Goal: Information Seeking & Learning: Check status

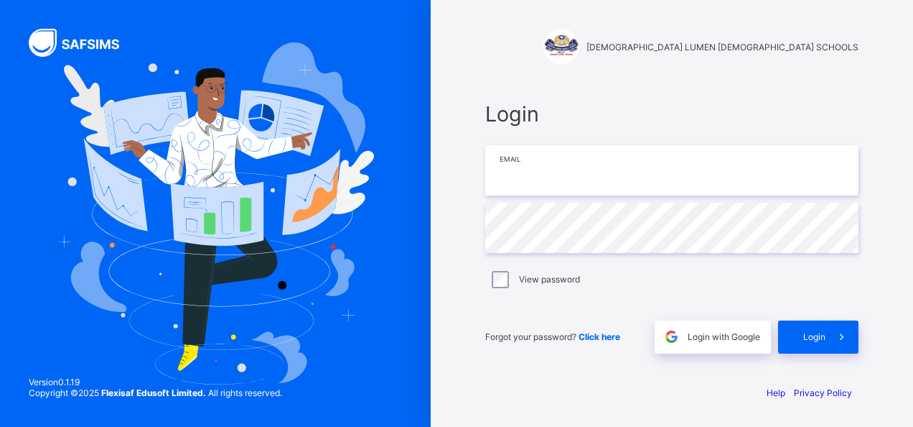
type input "**********"
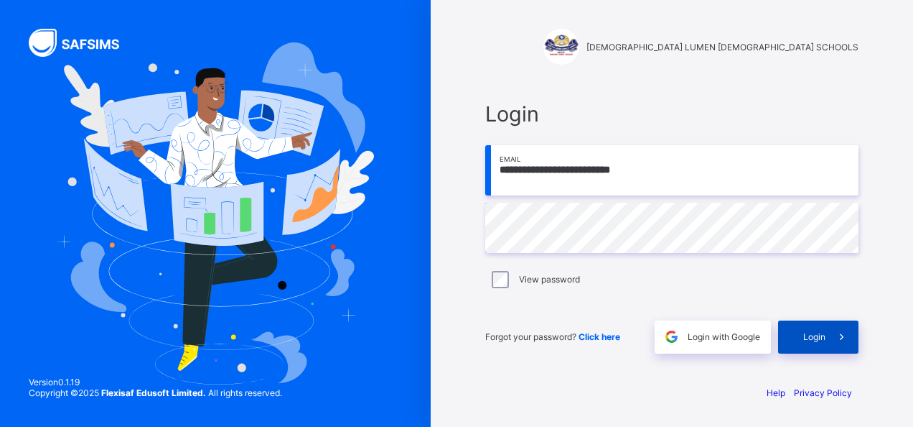
click at [791, 342] on div "Login" at bounding box center [818, 336] width 80 height 33
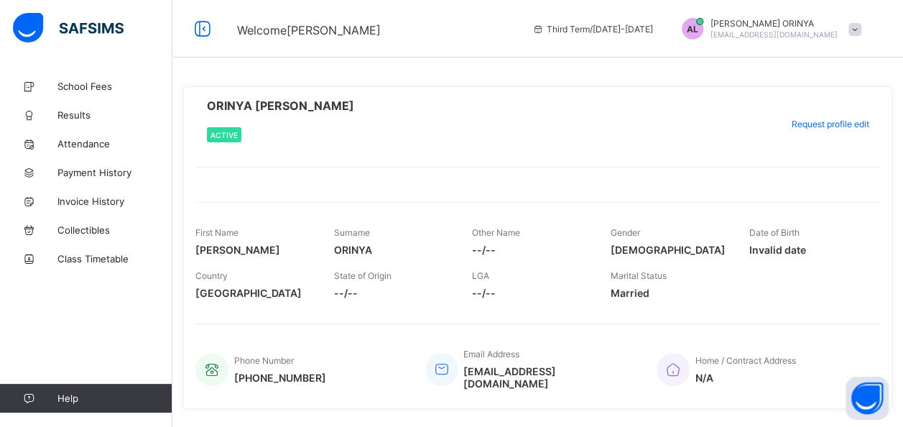
scroll to position [27, 0]
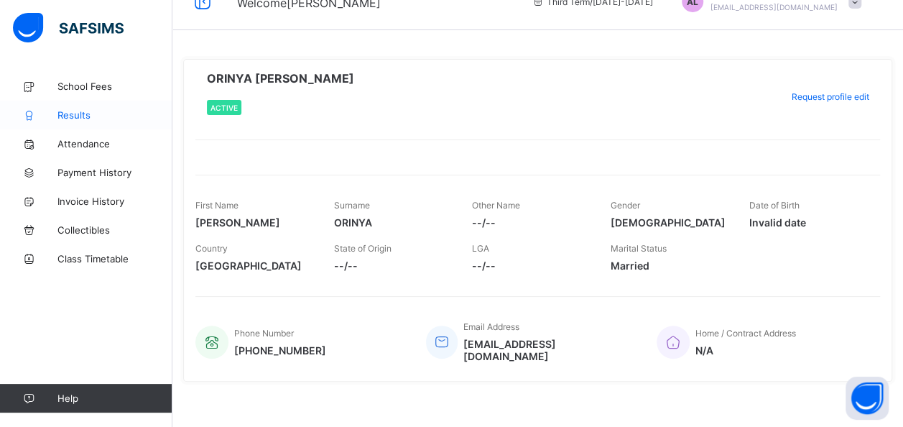
click at [79, 115] on span "Results" at bounding box center [114, 114] width 115 height 11
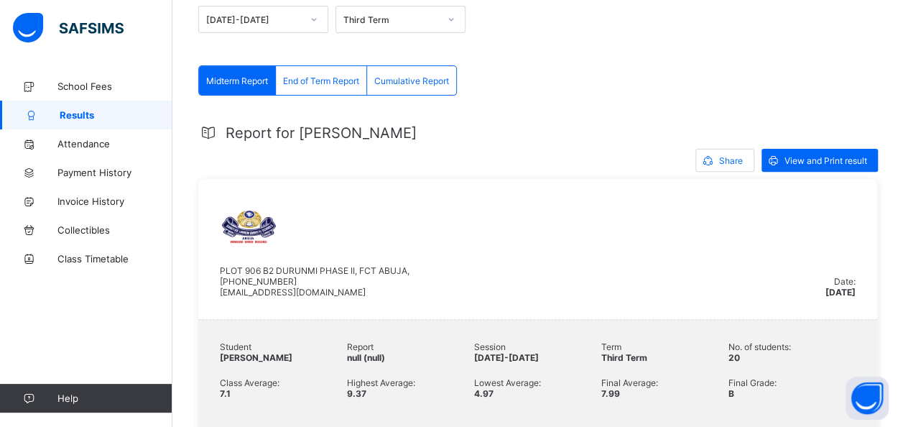
scroll to position [175, 0]
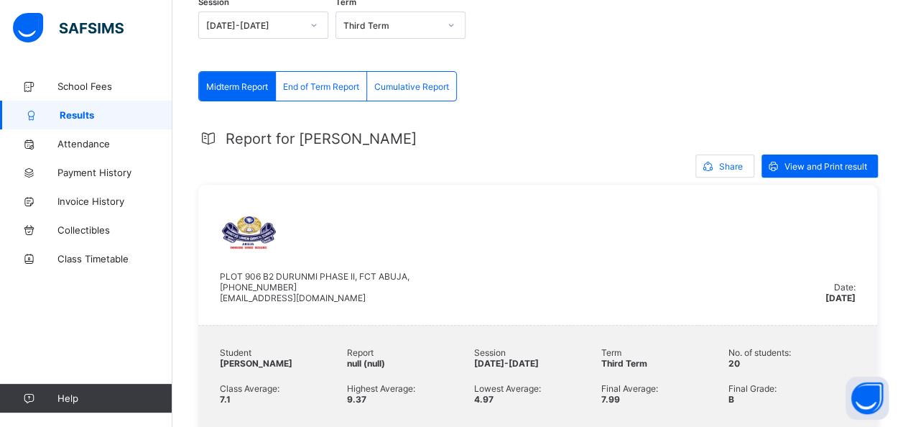
click at [332, 83] on span "End of Term Report" at bounding box center [321, 86] width 76 height 11
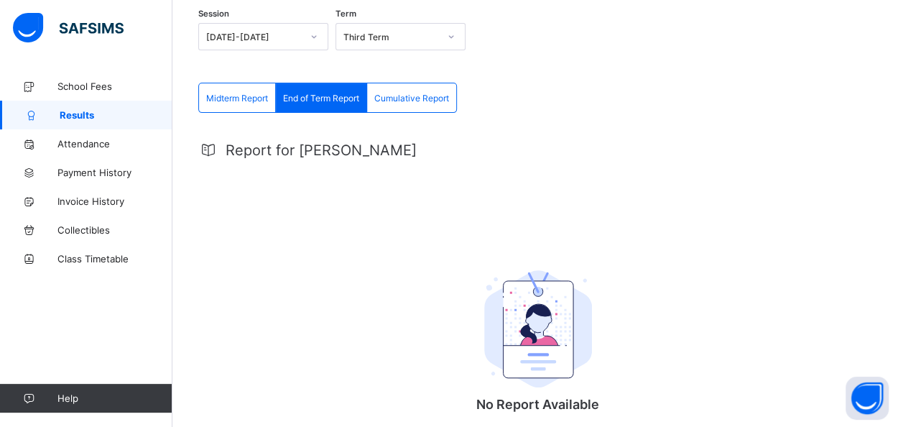
scroll to position [161, 0]
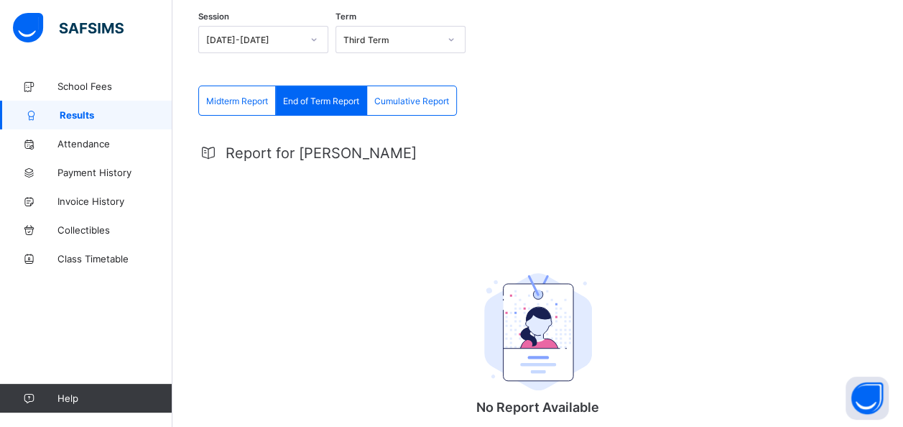
click at [424, 102] on span "Cumulative Report" at bounding box center [411, 101] width 75 height 11
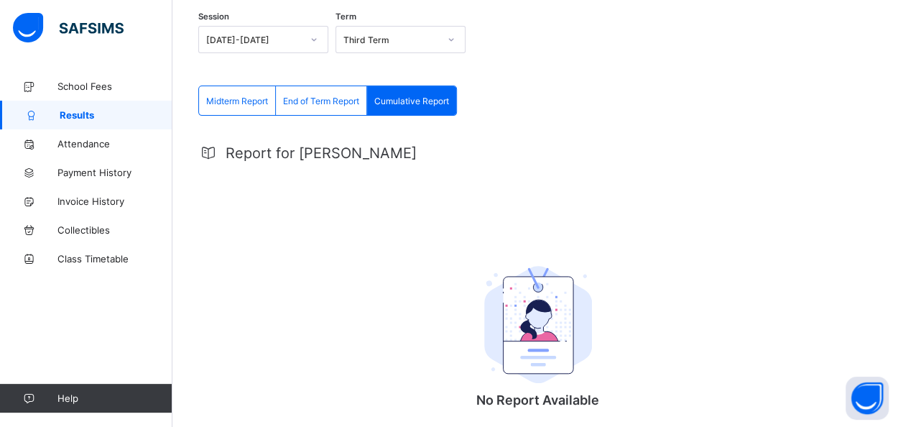
click at [325, 107] on div "End of Term Report" at bounding box center [321, 100] width 91 height 29
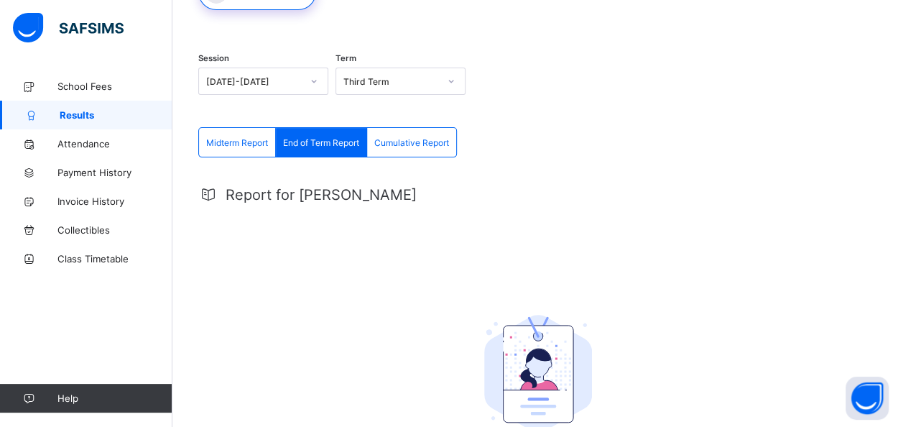
scroll to position [262, 0]
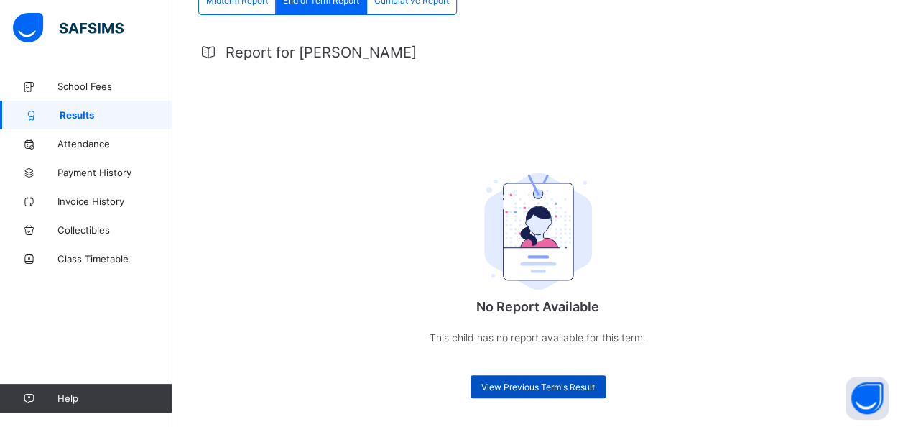
click at [562, 385] on span "View Previous Term's Result" at bounding box center [537, 386] width 113 height 11
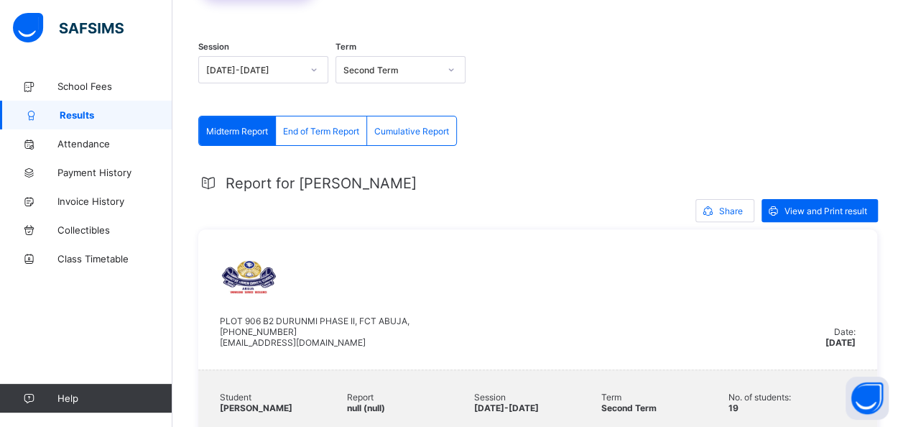
scroll to position [0, 0]
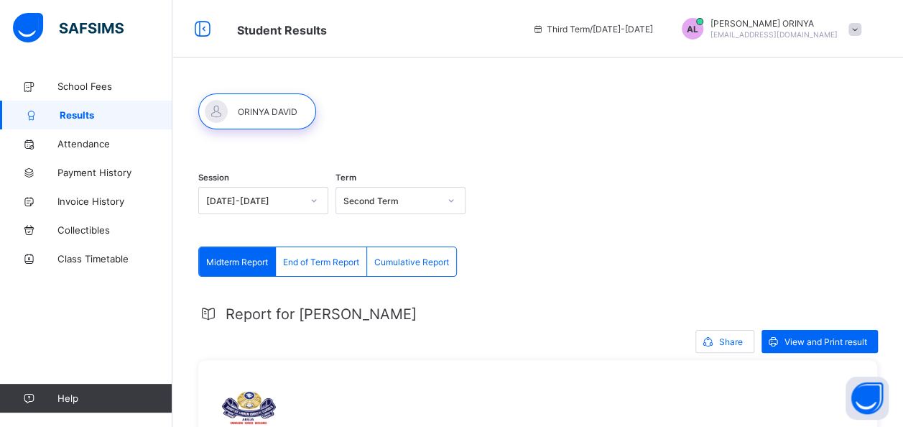
click at [329, 259] on span "End of Term Report" at bounding box center [321, 261] width 76 height 11
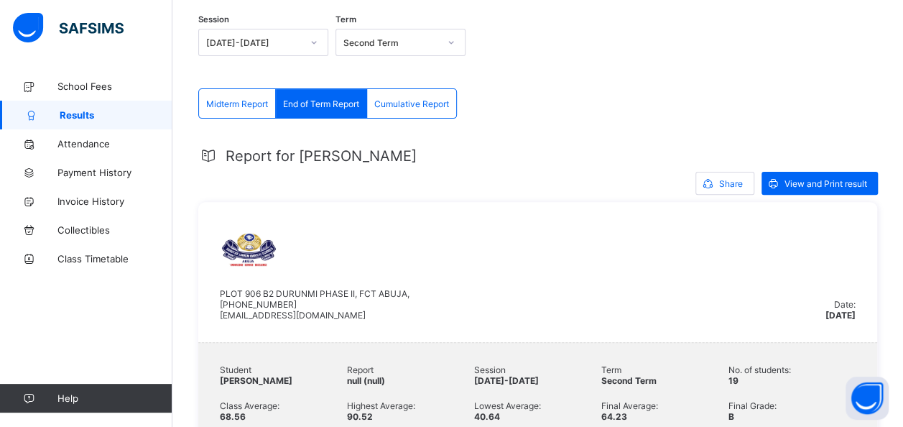
scroll to position [59, 0]
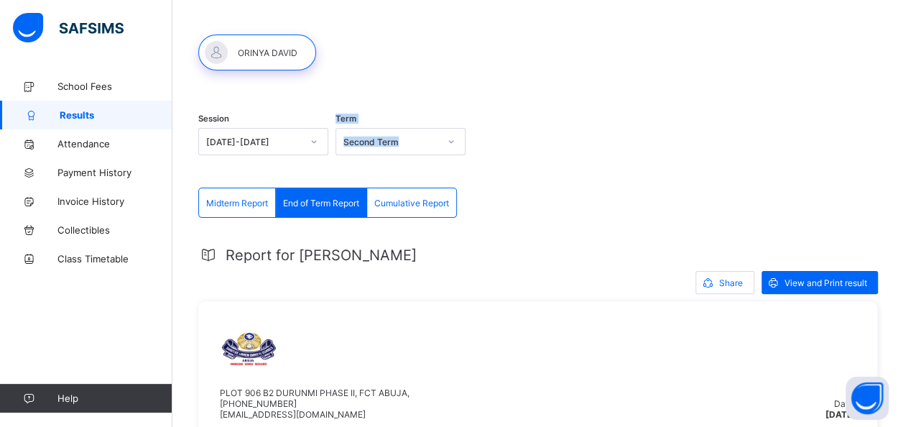
drag, startPoint x: 411, startPoint y: 100, endPoint x: 458, endPoint y: 142, distance: 63.6
click at [458, 142] on div "Session [DATE]-[DATE] Term Second Term" at bounding box center [537, 143] width 679 height 88
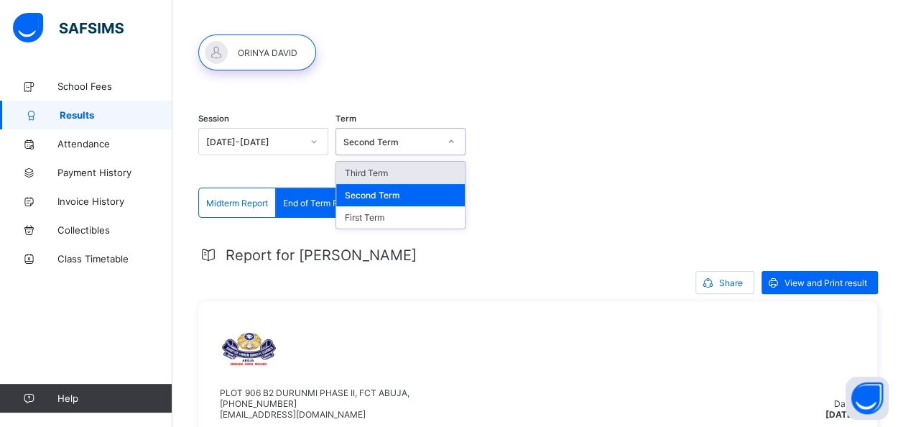
click at [455, 142] on icon at bounding box center [451, 141] width 9 height 14
click at [406, 170] on div "Third Term" at bounding box center [400, 173] width 129 height 22
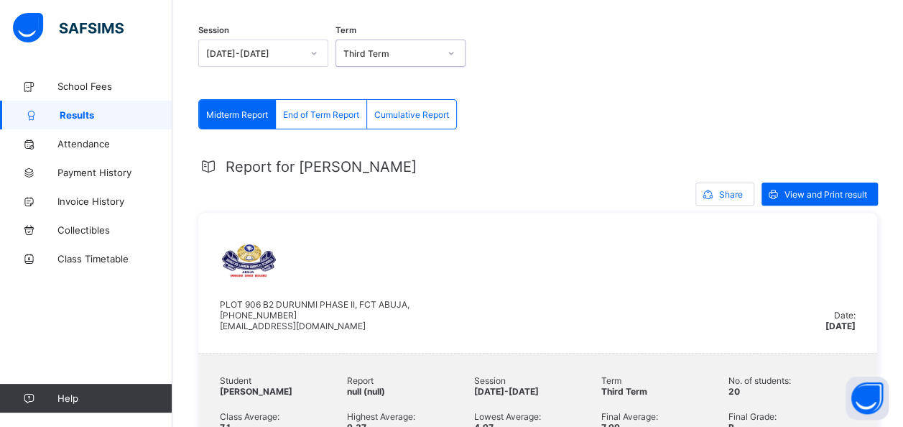
scroll to position [149, 0]
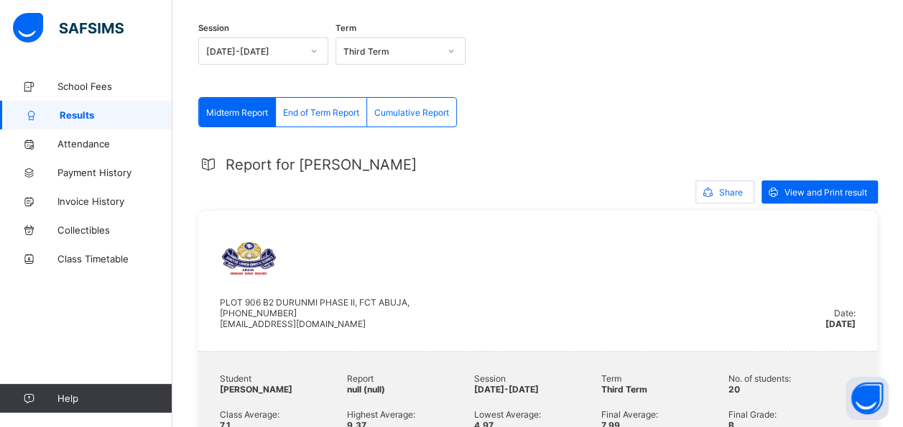
click at [331, 113] on span "End of Term Report" at bounding box center [321, 112] width 76 height 11
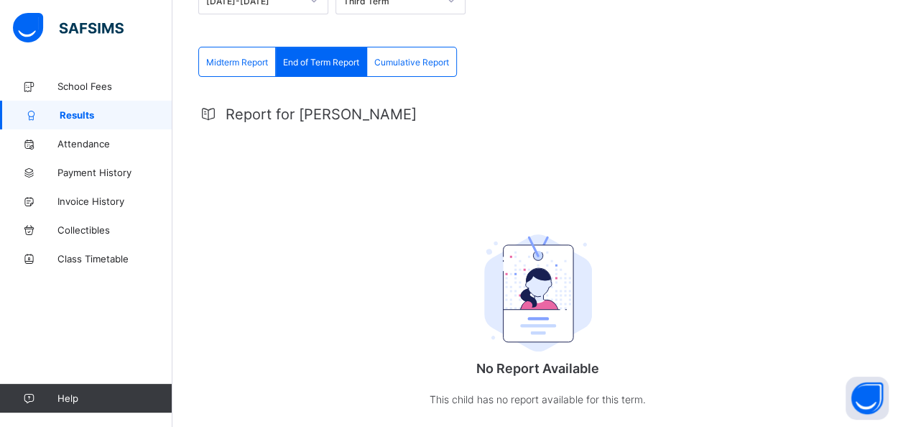
scroll to position [201, 0]
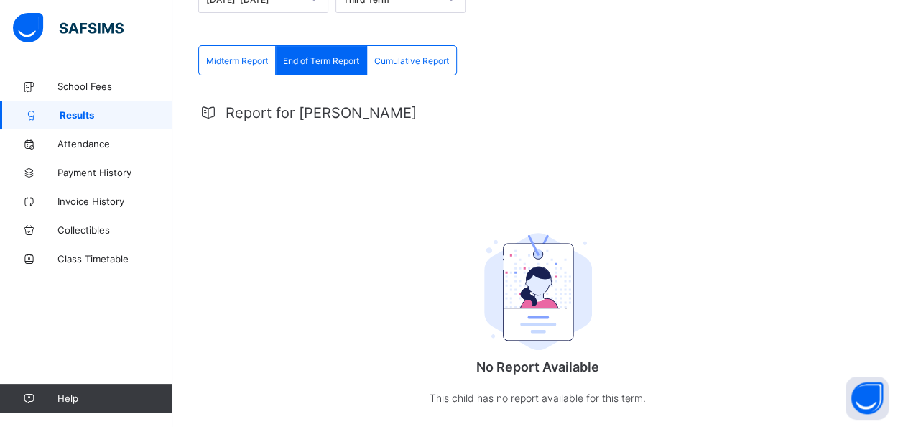
click at [241, 63] on span "Midterm Report" at bounding box center [237, 60] width 62 height 11
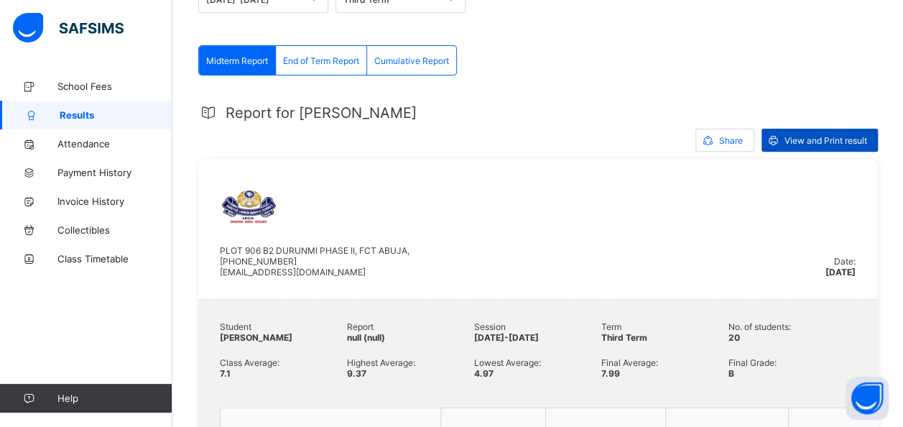
click at [851, 141] on span "View and Print result" at bounding box center [825, 140] width 83 height 11
click at [300, 67] on div "End of Term Report" at bounding box center [321, 60] width 91 height 29
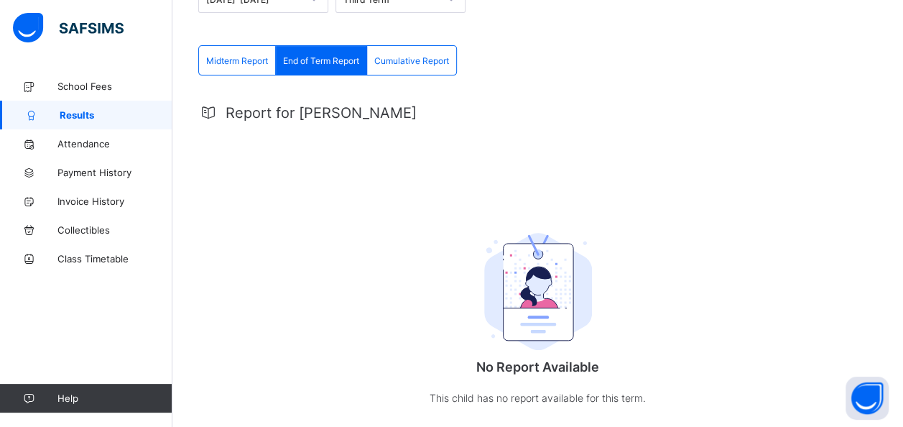
click at [554, 292] on img at bounding box center [538, 292] width 108 height 118
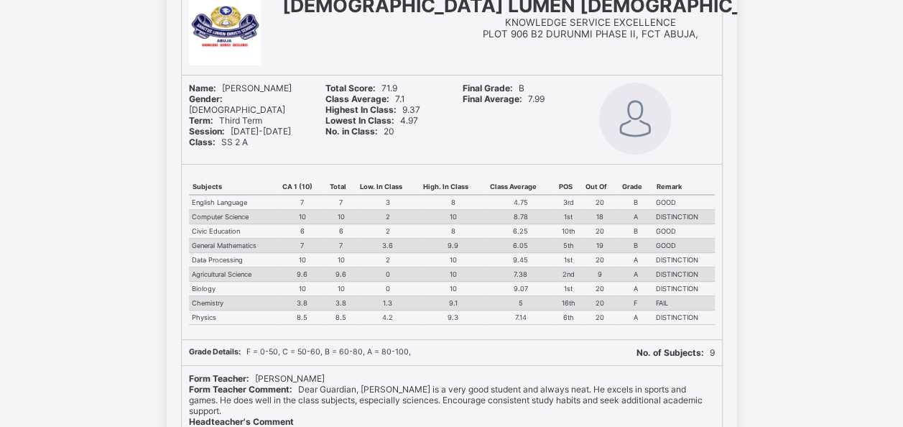
scroll to position [126, 0]
